Goal: Transaction & Acquisition: Purchase product/service

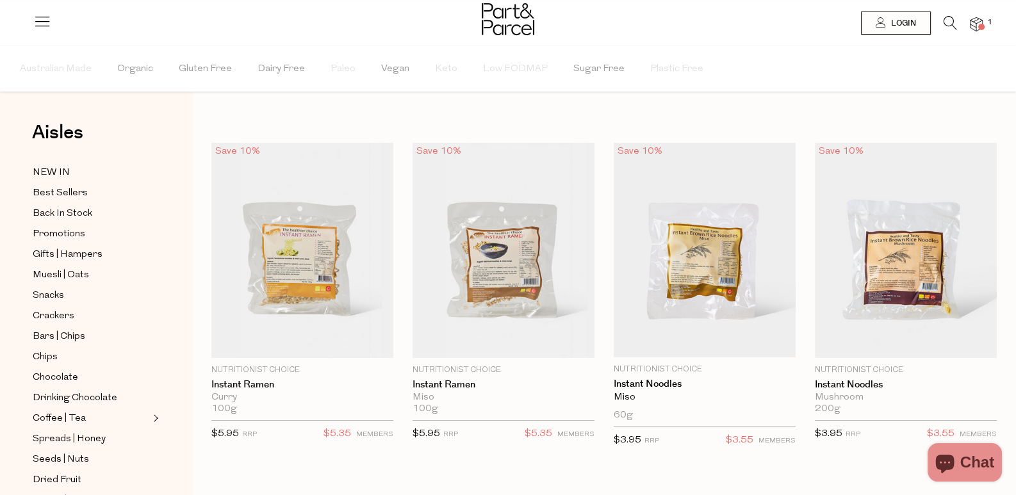
click at [951, 23] on icon at bounding box center [949, 23] width 13 height 14
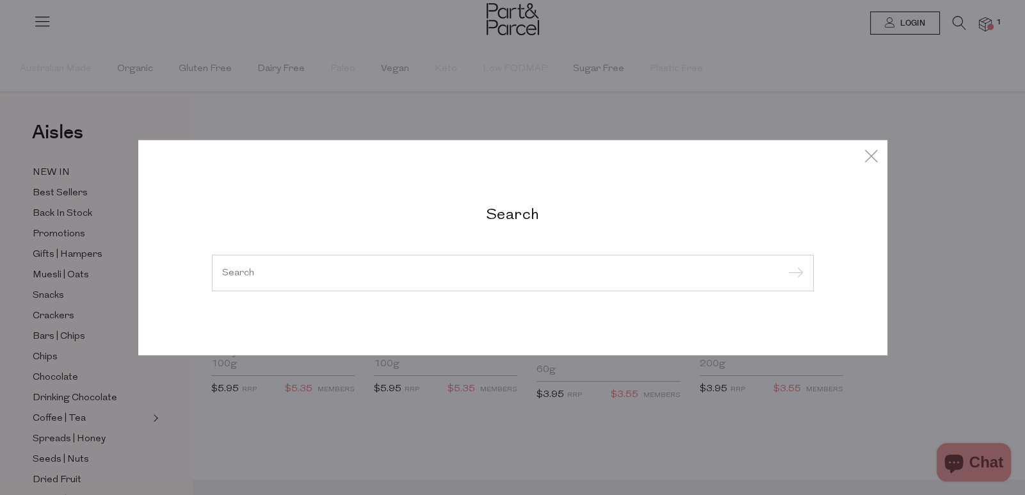
paste input "corn kernels"
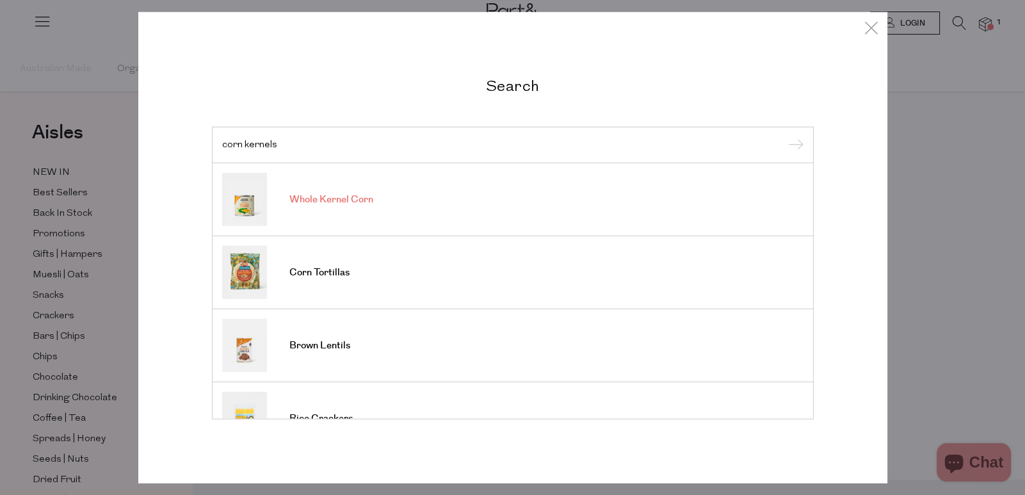
type input "corn kernels"
click at [530, 202] on link "Whole Kernel Corn" at bounding box center [513, 199] width 582 height 53
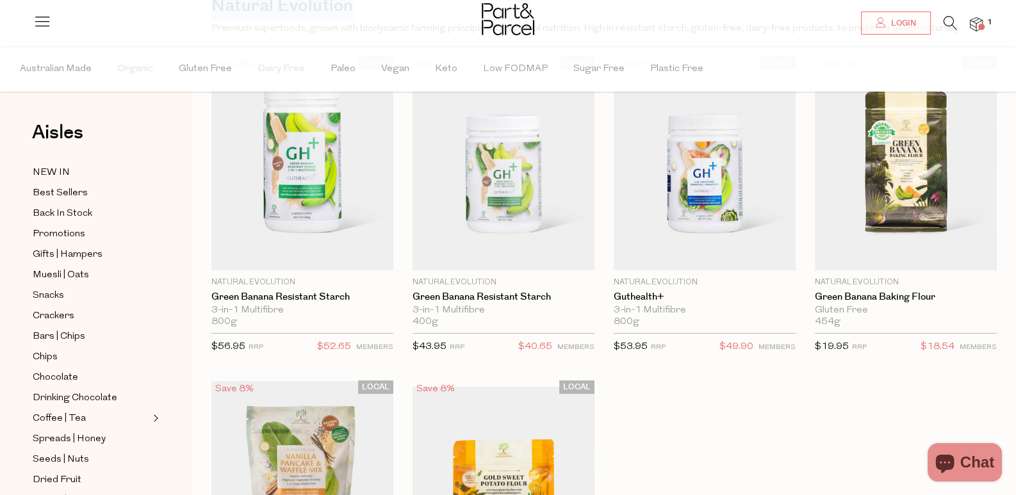
scroll to position [394, 0]
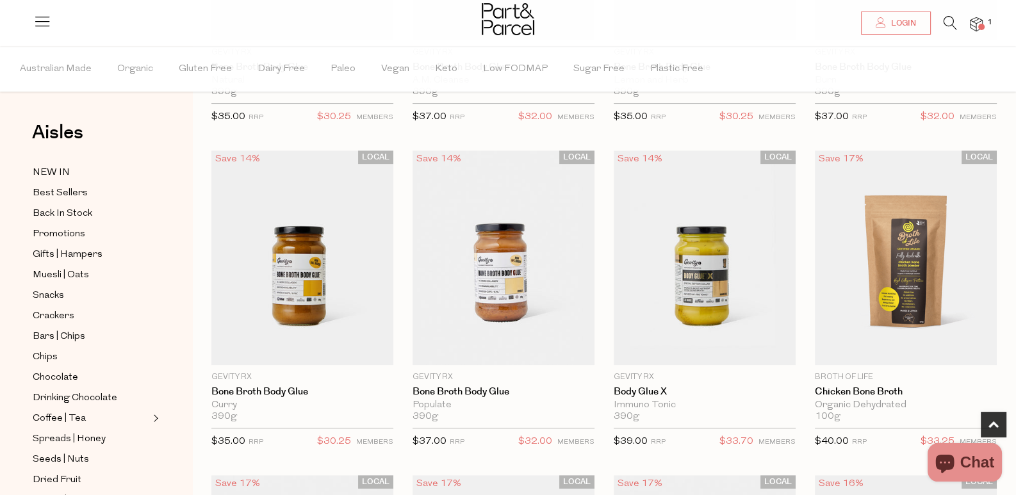
scroll to position [704, 0]
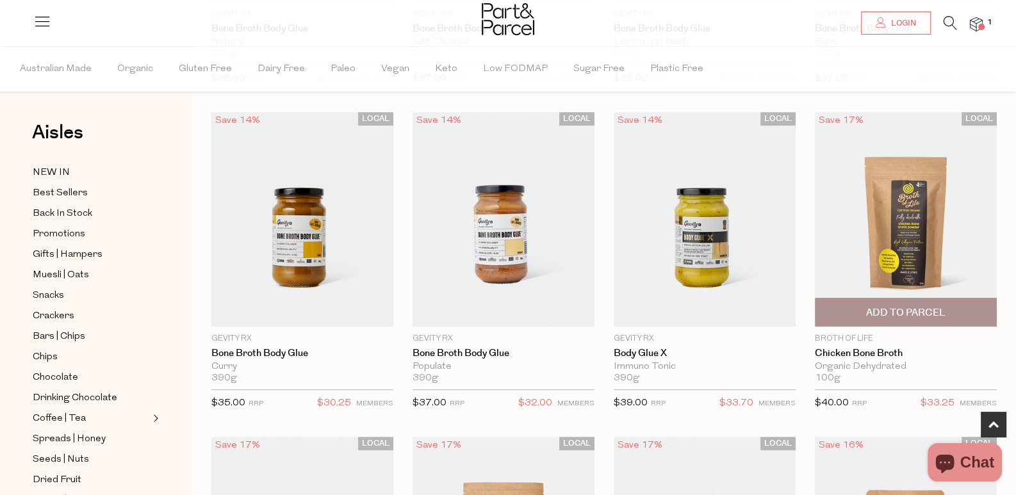
drag, startPoint x: 453, startPoint y: 133, endPoint x: 457, endPoint y: 128, distance: 6.8
click at [815, 133] on img at bounding box center [906, 219] width 182 height 215
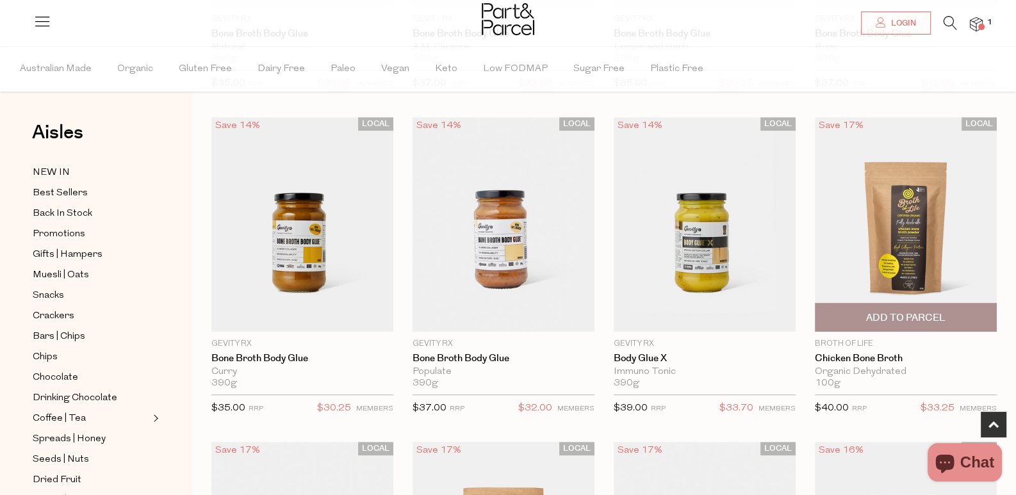
click at [815, 125] on img at bounding box center [906, 224] width 182 height 215
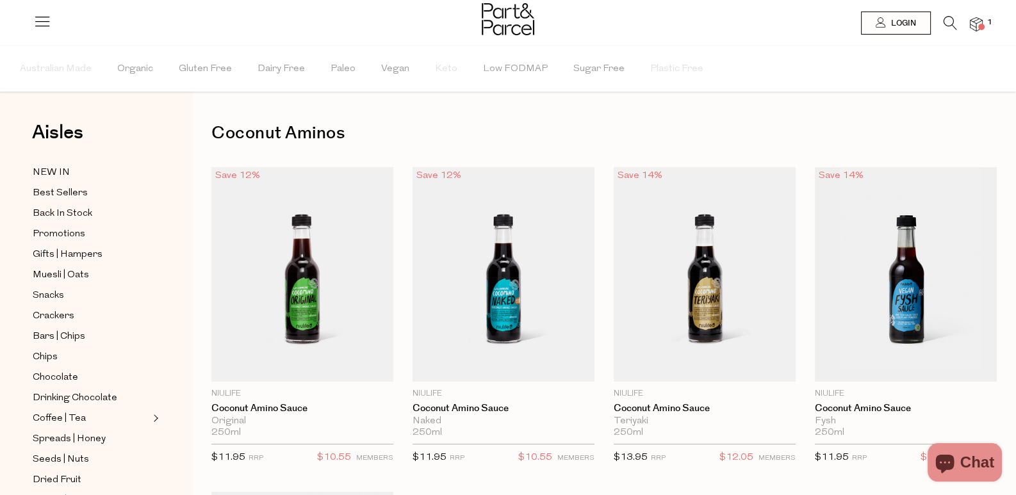
click at [945, 15] on div at bounding box center [508, 21] width 1016 height 42
click at [954, 19] on icon at bounding box center [949, 23] width 13 height 14
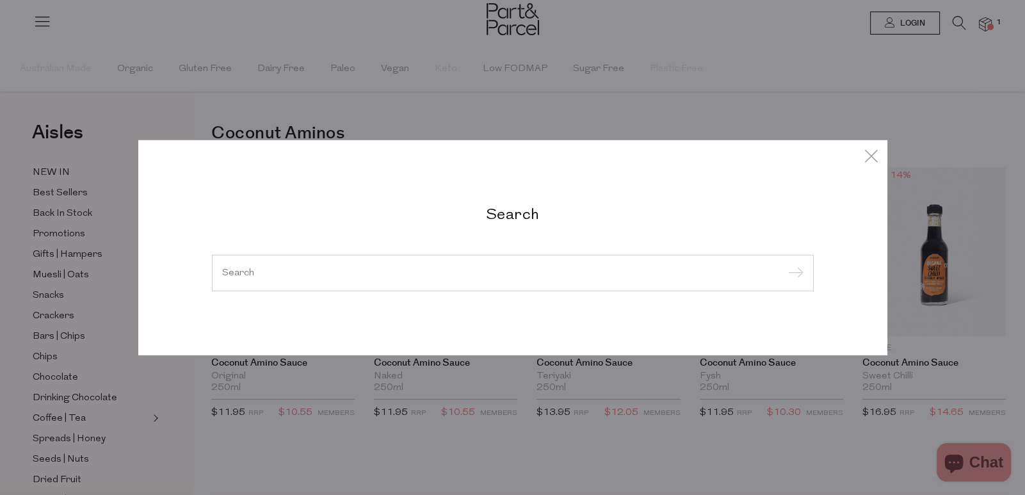
paste input "instant noodles"
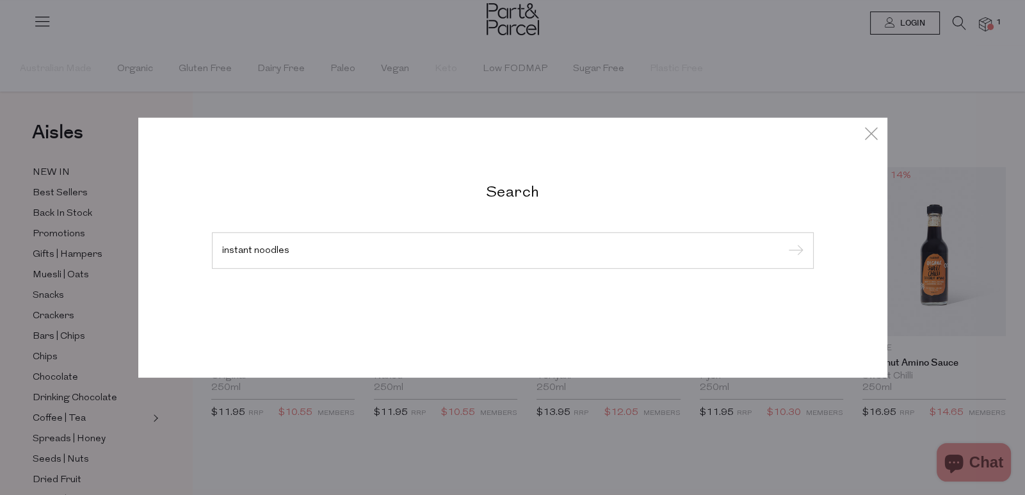
click at [524, 271] on div "Search instant noodles" at bounding box center [512, 247] width 621 height 133
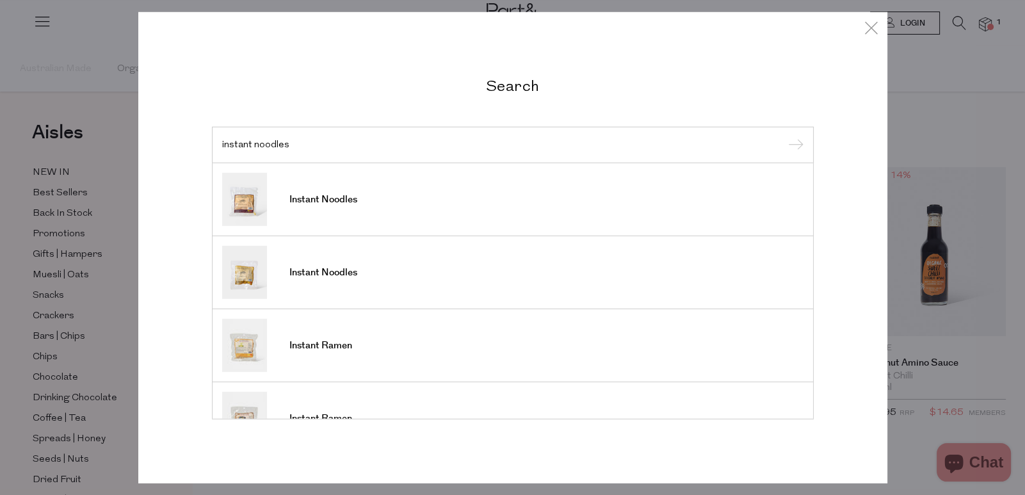
type input "instant noodles"
click at [796, 143] on input "submit" at bounding box center [794, 145] width 19 height 19
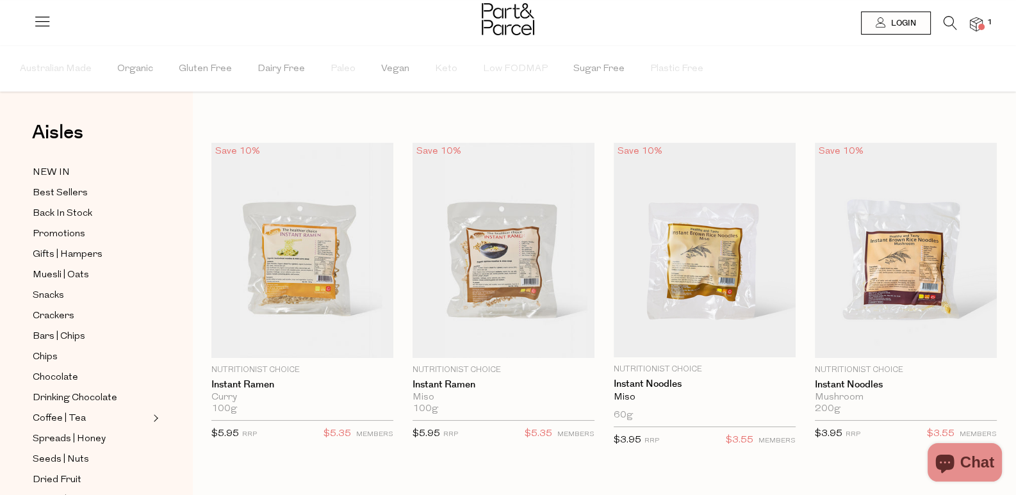
drag, startPoint x: 947, startPoint y: 21, endPoint x: 918, endPoint y: 30, distance: 29.6
click at [947, 21] on icon at bounding box center [949, 23] width 13 height 14
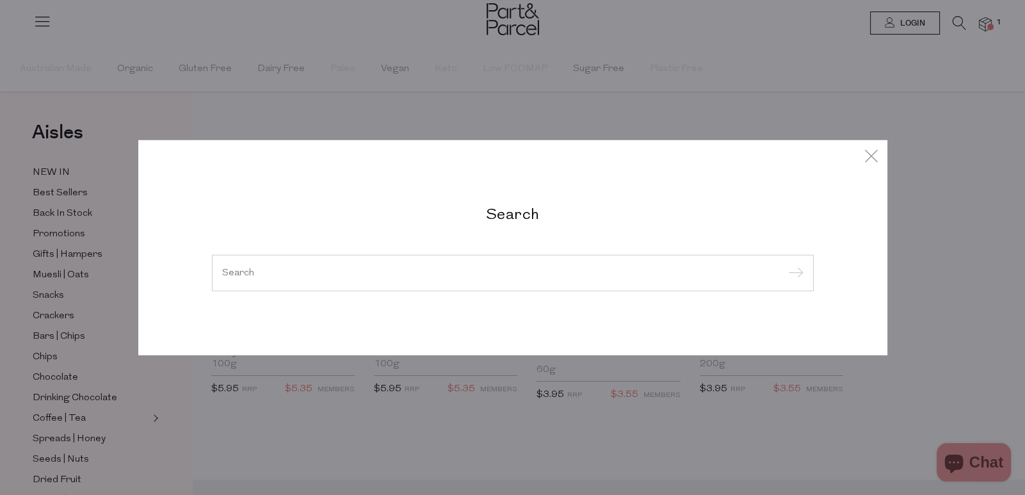
paste input "nutritional yeast"
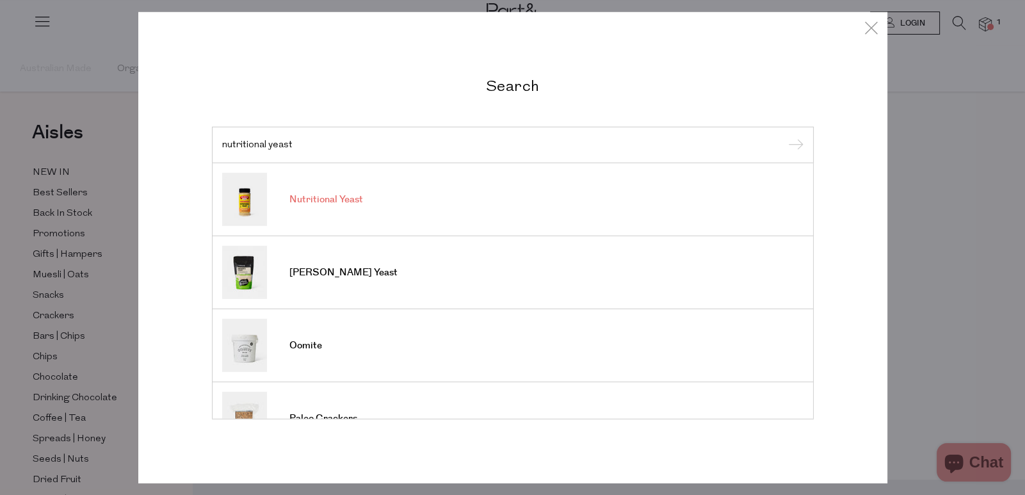
type input "nutritional yeast"
click at [544, 210] on link "Nutritional Yeast" at bounding box center [513, 199] width 582 height 53
